Goal: Task Accomplishment & Management: Manage account settings

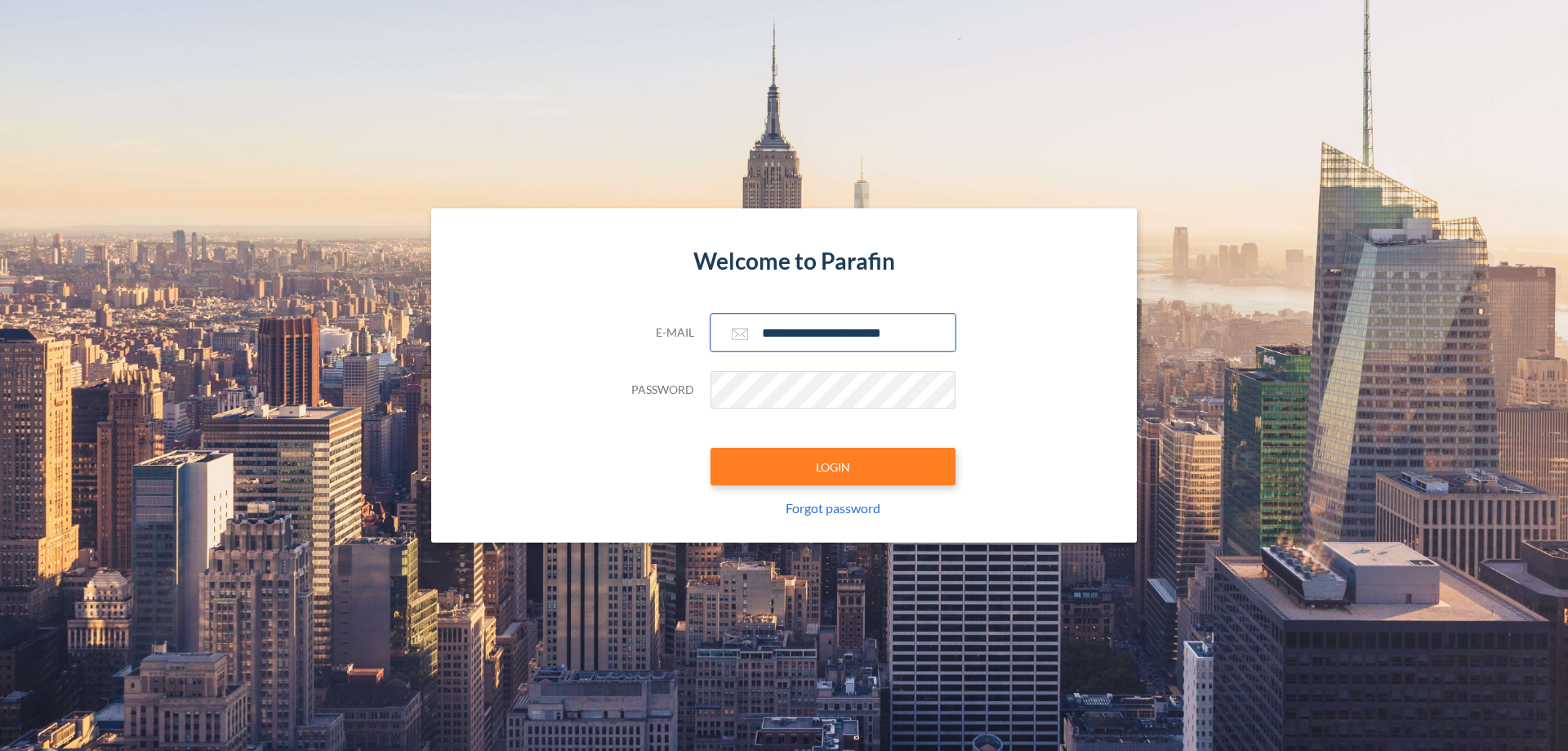
type input "**********"
click at [833, 466] on button "LOGIN" at bounding box center [833, 466] width 245 height 37
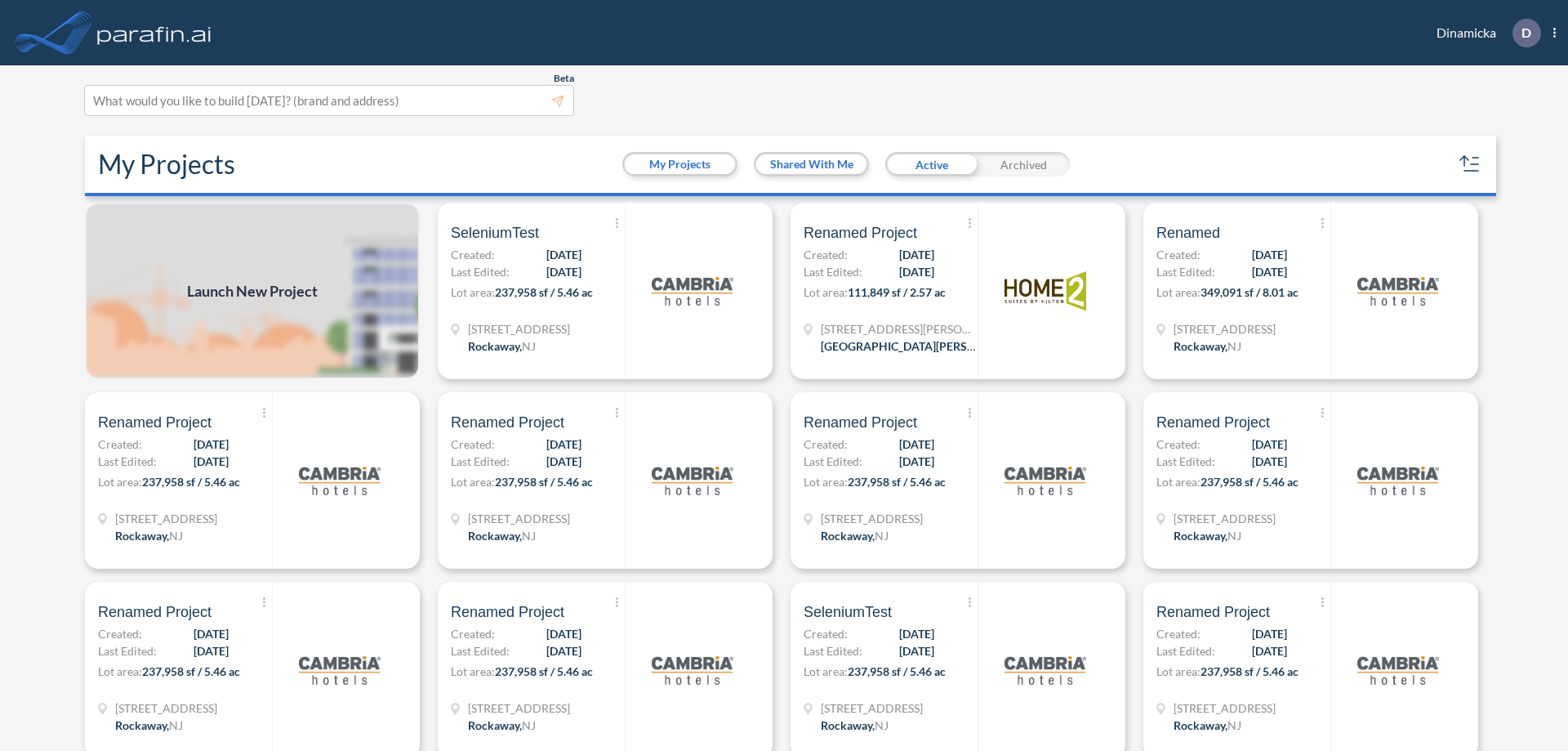
scroll to position [4, 0]
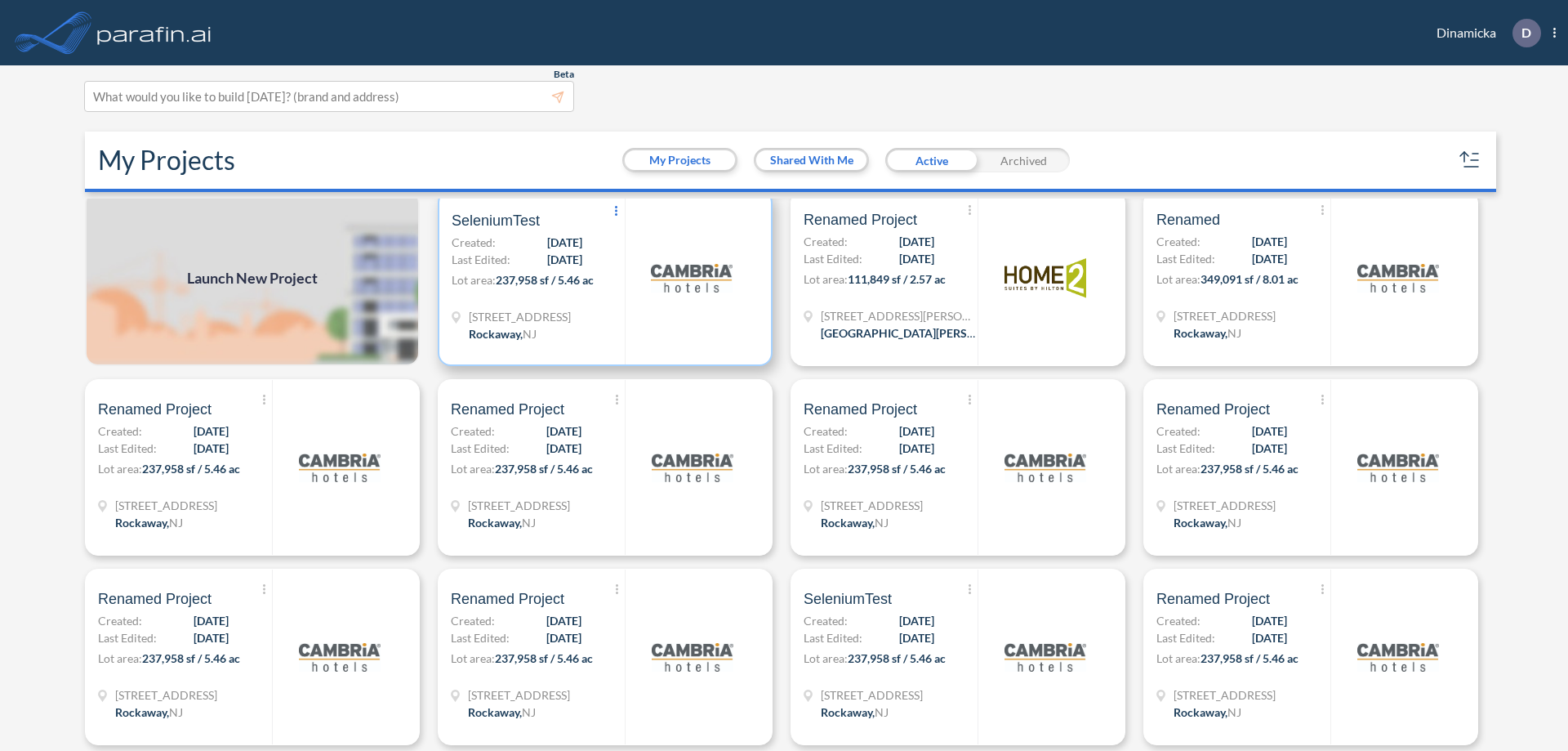
click at [615, 212] on icon at bounding box center [616, 211] width 3 height 10
